Goal: Find specific page/section: Find specific page/section

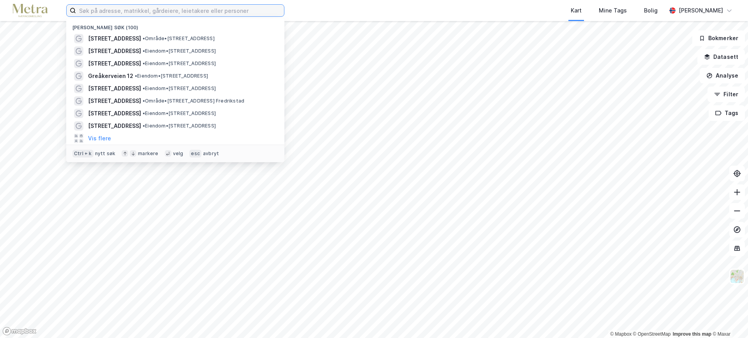
click at [119, 13] on input at bounding box center [180, 11] width 208 height 12
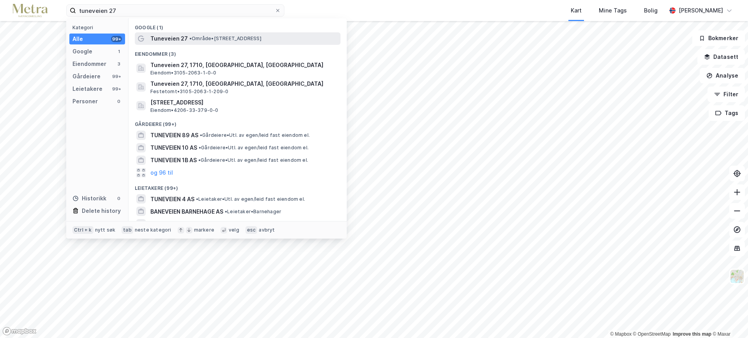
click at [175, 40] on span "Tuneveien 27" at bounding box center [168, 38] width 37 height 9
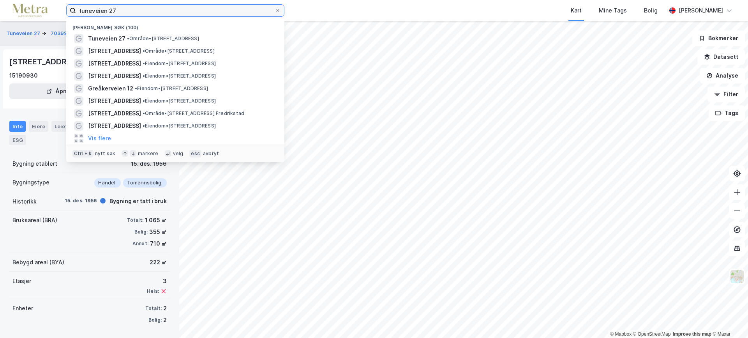
drag, startPoint x: 131, startPoint y: 10, endPoint x: 34, endPoint y: 11, distance: 97.8
click at [34, 13] on div "tuneveien 27 Nylige søk (100) Tuneveien 27 • Område • [STREET_ADDRESS] • Område…" at bounding box center [374, 10] width 748 height 21
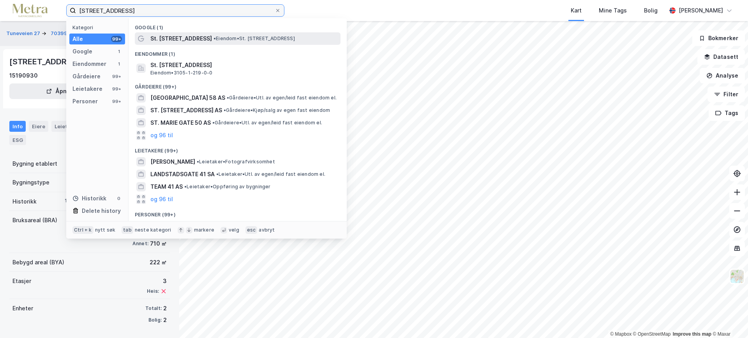
type input "[STREET_ADDRESS]"
click at [178, 37] on span "St. [STREET_ADDRESS]" at bounding box center [181, 38] width 62 height 9
